Goal: Task Accomplishment & Management: Complete application form

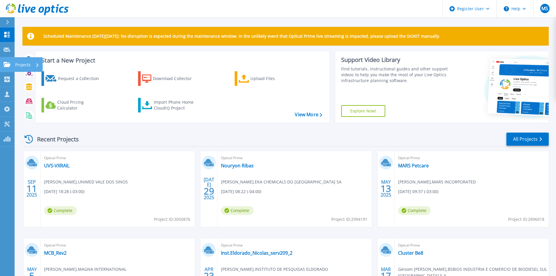
click at [9, 65] on icon at bounding box center [7, 64] width 7 height 5
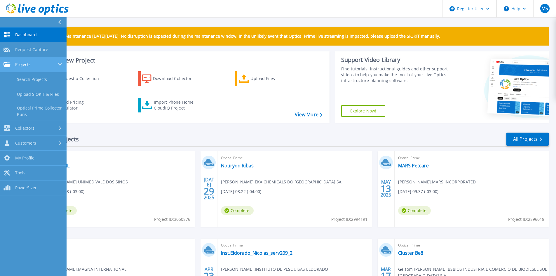
click at [9, 65] on icon at bounding box center [7, 64] width 7 height 5
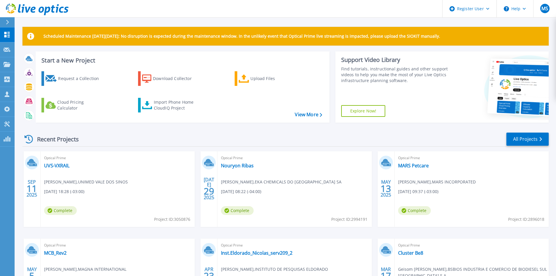
click at [128, 134] on div "Recent Projects All Projects" at bounding box center [285, 139] width 526 height 15
click at [7, 54] on link "Request Capture Request Capture" at bounding box center [7, 49] width 15 height 15
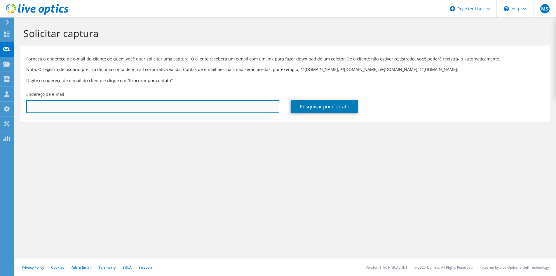
click at [98, 106] on input "text" at bounding box center [152, 106] width 253 height 13
paste input "joserof@pbtech.net.br"
type input "joserof@pbtech.net.br"
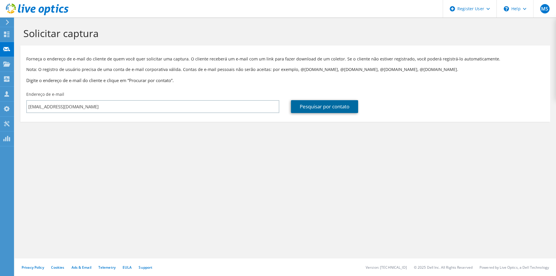
click at [345, 106] on link "Pesquisar por contato" at bounding box center [324, 106] width 67 height 13
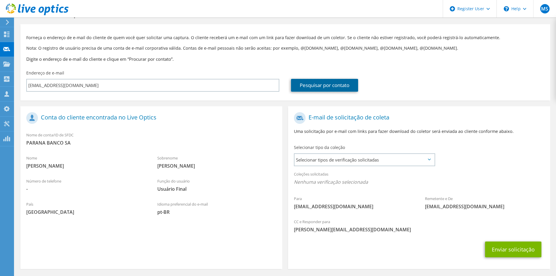
scroll to position [29, 0]
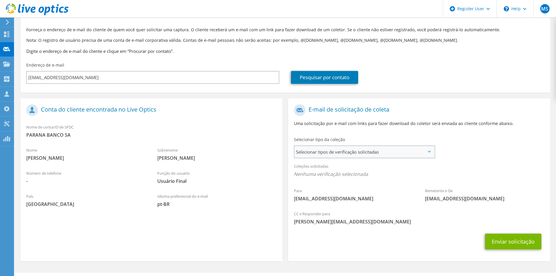
click at [321, 151] on span "Selecionar tipos de verificação solicitadas" at bounding box center [365, 152] width 140 height 12
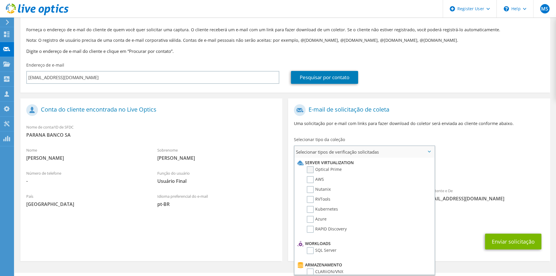
click at [324, 171] on label "Optical Prime" at bounding box center [324, 169] width 35 height 7
click at [0, 0] on input "Optical Prime" at bounding box center [0, 0] width 0 height 0
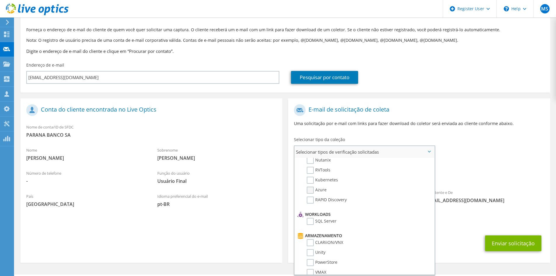
click at [317, 188] on label "Azure" at bounding box center [317, 190] width 20 height 7
click at [0, 0] on input "Azure" at bounding box center [0, 0] width 0 height 0
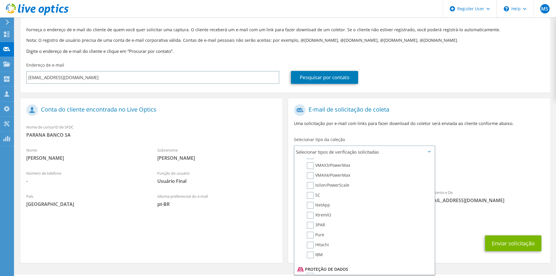
click at [460, 221] on span "[PERSON_NAME][EMAIL_ADDRESS][DOMAIN_NAME]" at bounding box center [419, 223] width 250 height 6
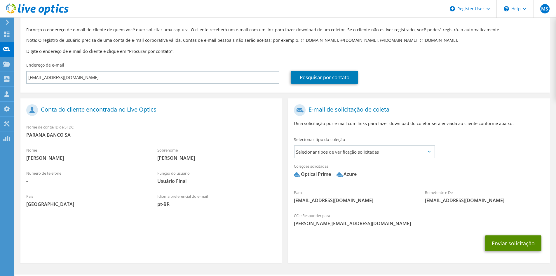
click at [512, 246] on button "Enviar solicitação" at bounding box center [513, 243] width 56 height 16
